Goal: Find specific page/section: Find specific page/section

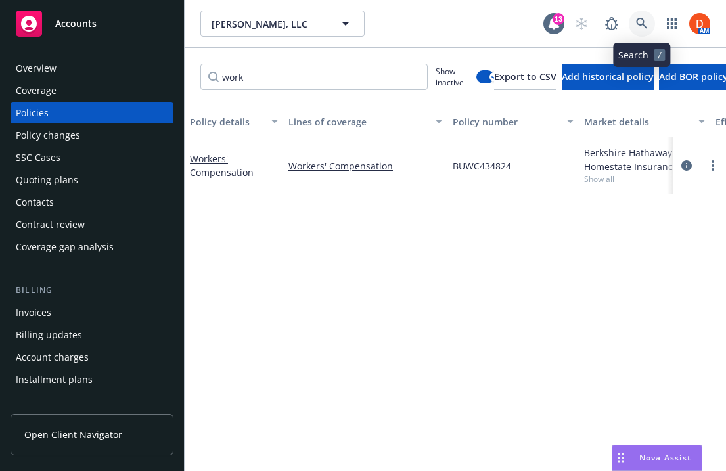
click at [650, 31] on link at bounding box center [642, 24] width 26 height 26
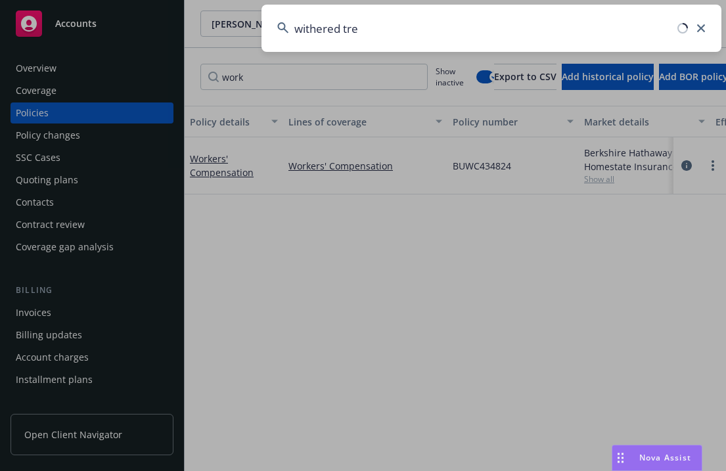
type input "withered tree"
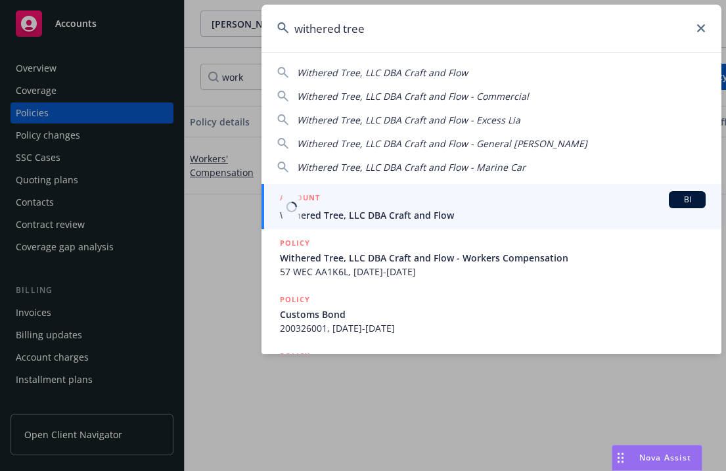
click at [457, 193] on div "ACCOUNT BI" at bounding box center [493, 199] width 426 height 17
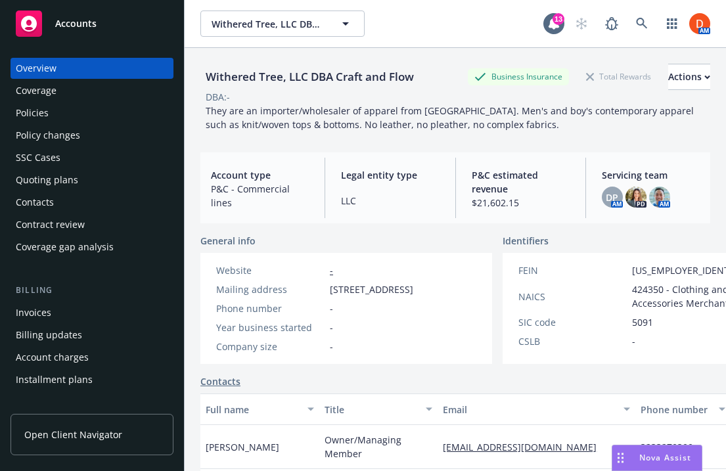
click at [105, 110] on div "Policies" at bounding box center [92, 113] width 152 height 21
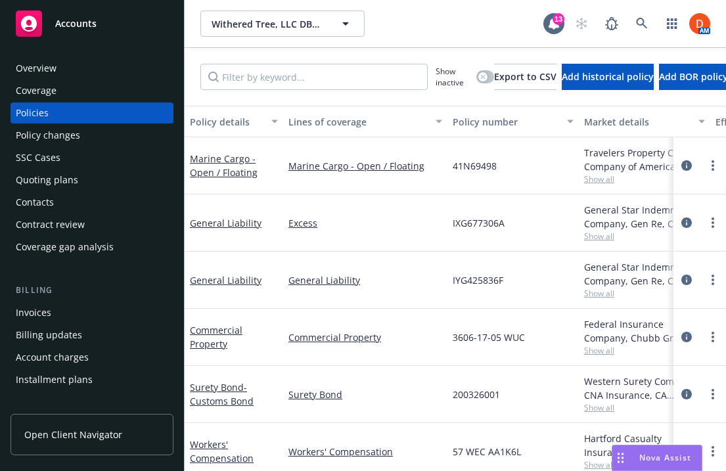
click at [507, 339] on span "3606-17-05 WUC" at bounding box center [489, 338] width 72 height 14
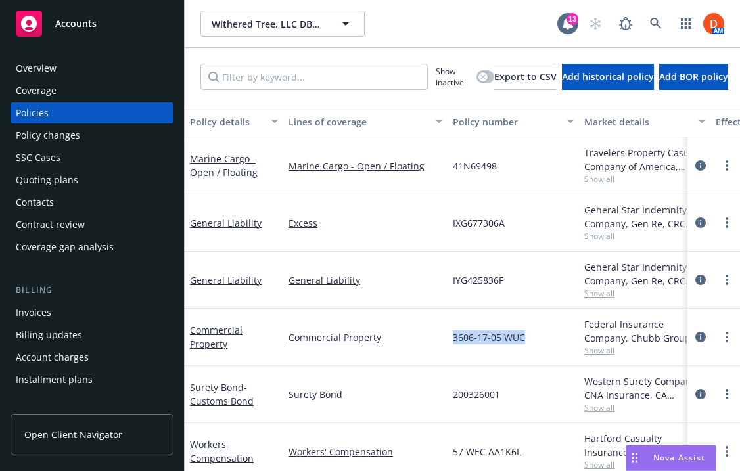
click at [105, 71] on div "Overview" at bounding box center [92, 68] width 152 height 21
